Goal: Use online tool/utility: Utilize a website feature to perform a specific function

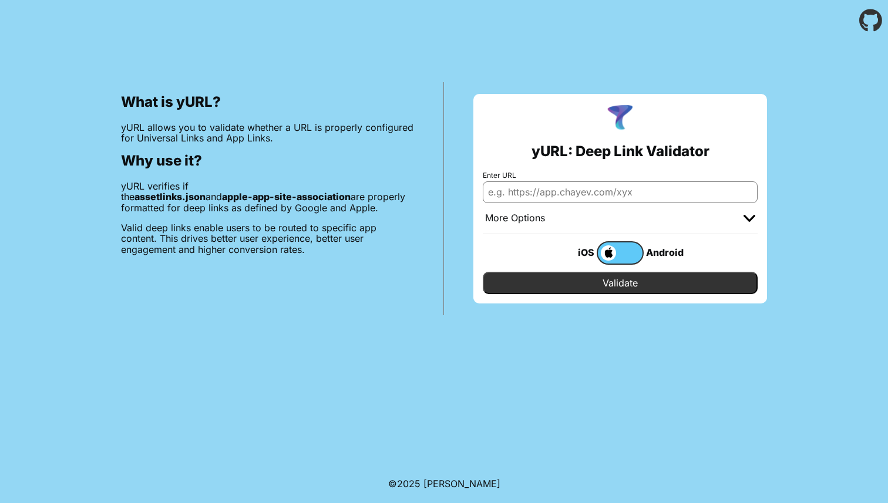
type input "https://yurl.chayev.com/?utm_source=chatgpt.com"
paste input "https://www.liverpool.com.mx/"
type input "https://www.liverpool.com.mx"
click at [642, 281] on input "Validate" at bounding box center [620, 283] width 275 height 22
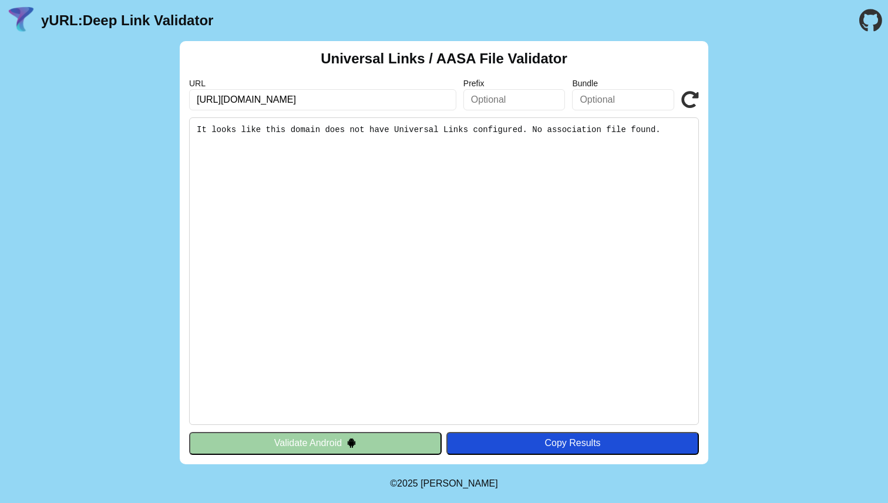
click at [348, 443] on img at bounding box center [351, 443] width 10 height 10
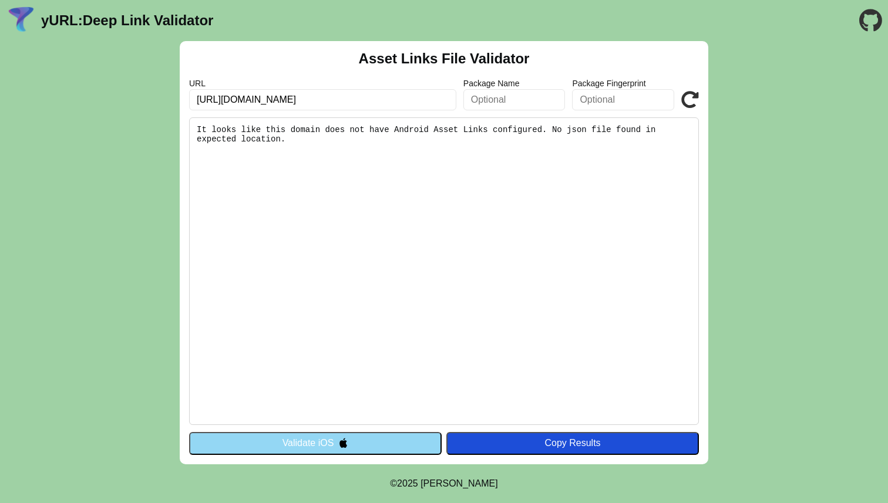
click at [526, 105] on input "text" at bounding box center [514, 99] width 102 height 21
click at [361, 448] on button "Validate iOS" at bounding box center [315, 443] width 252 height 22
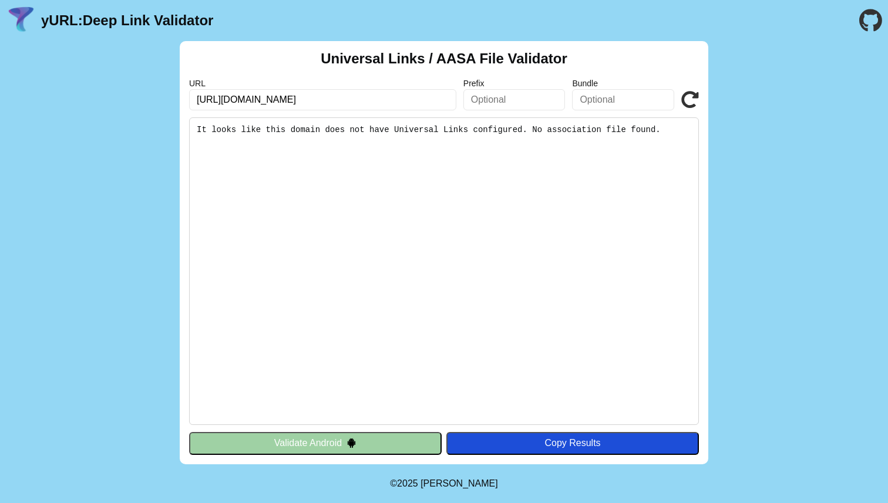
click at [361, 448] on button "Validate Android" at bounding box center [315, 443] width 252 height 22
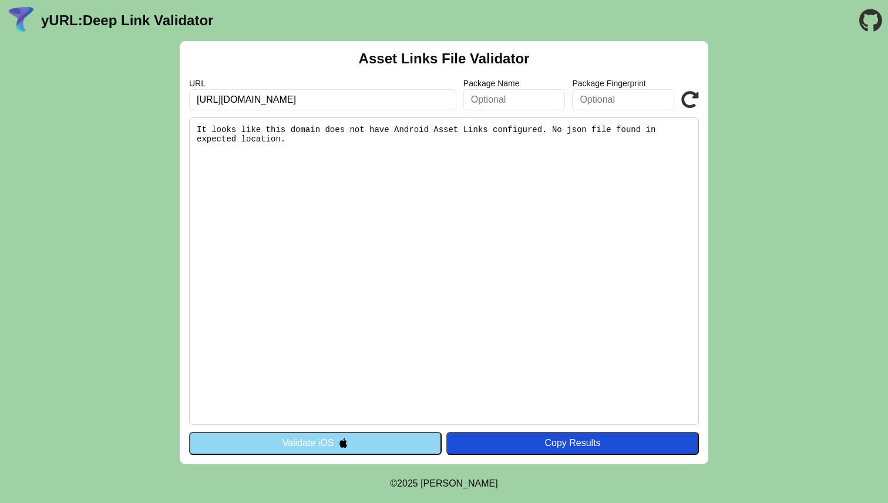
click at [361, 448] on button "Validate iOS" at bounding box center [315, 443] width 252 height 22
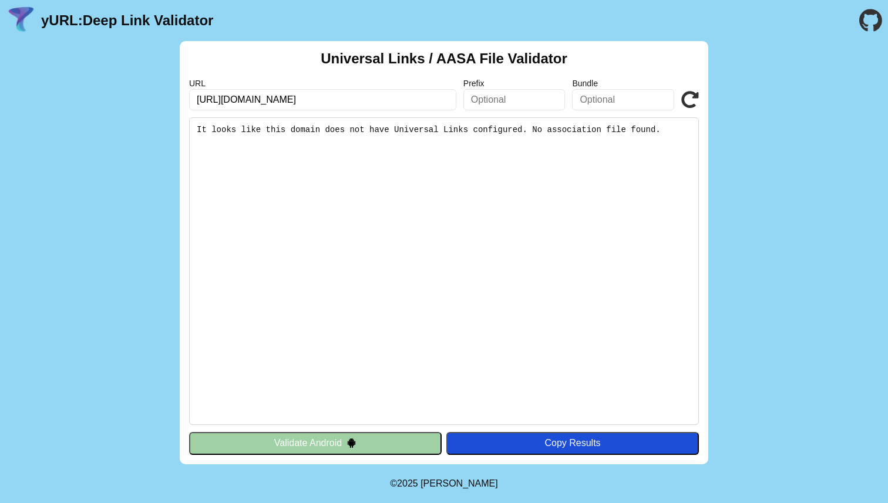
click at [428, 95] on input "https://www.liverpool.com.mx" at bounding box center [322, 99] width 267 height 21
type input "[URL][DOMAIN_NAME]"
click button "Validate" at bounding box center [0, 0] width 0 height 0
click at [393, 109] on input "[URL][DOMAIN_NAME]" at bounding box center [322, 99] width 267 height 21
paste input "https://www.amazon.com.mx/"
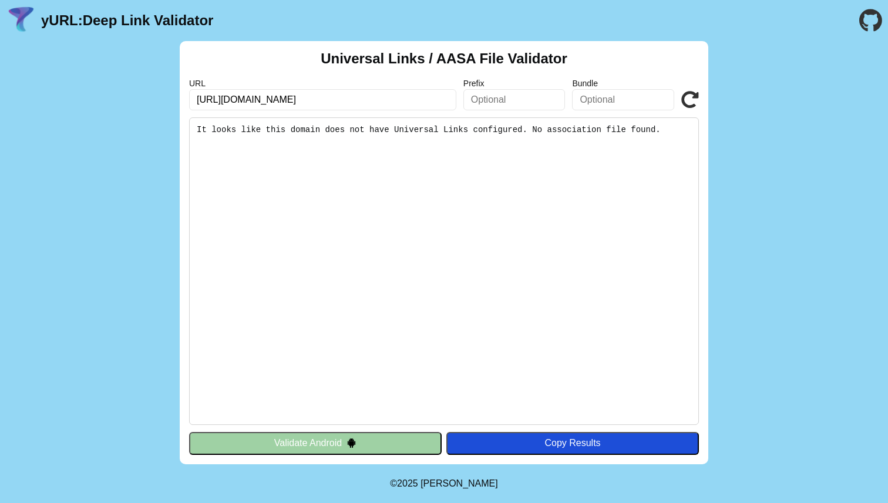
click at [286, 336] on pre "It looks like this domain does not have Universal Links configured. No associat…" at bounding box center [444, 271] width 510 height 308
click at [340, 102] on input "https://www.amazon.com.mx/" at bounding box center [322, 99] width 267 height 21
type input "https://www.amazon.com.mx"
click button "Validate" at bounding box center [0, 0] width 0 height 0
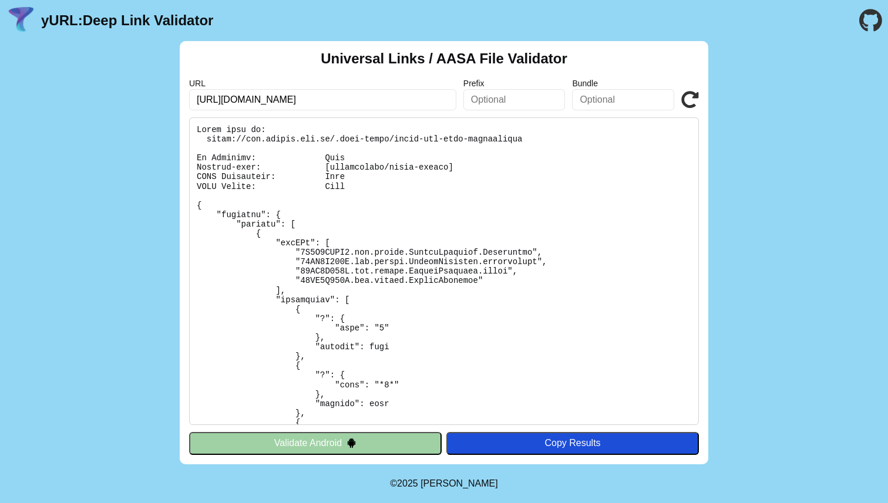
click at [392, 136] on pre at bounding box center [444, 271] width 510 height 308
drag, startPoint x: 393, startPoint y: 138, endPoint x: 340, endPoint y: 148, distance: 53.2
click at [340, 149] on pre at bounding box center [444, 271] width 510 height 308
drag, startPoint x: 332, startPoint y: 138, endPoint x: 548, endPoint y: 140, distance: 216.6
click at [548, 140] on pre at bounding box center [444, 271] width 510 height 308
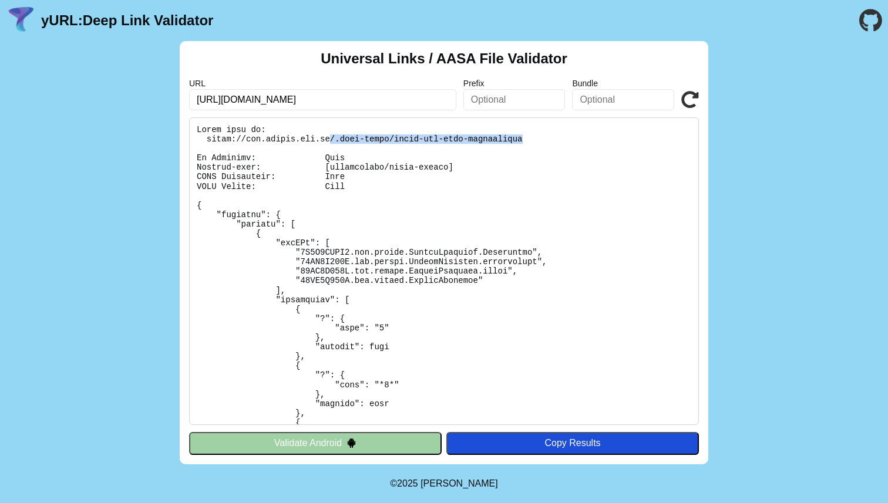
copy pre "/.well-known/apple-app-site-association"
click at [444, 109] on input "https://www.amazon.com.mx" at bounding box center [322, 99] width 267 height 21
paste input "[URL][DOMAIN_NAME]"
type input "[URL][DOMAIN_NAME]"
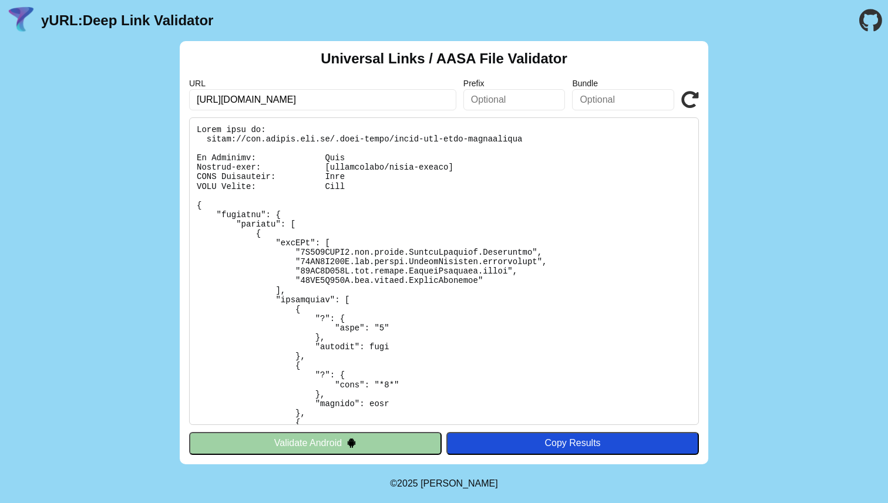
click button "Validate" at bounding box center [0, 0] width 0 height 0
